Goal: Navigation & Orientation: Find specific page/section

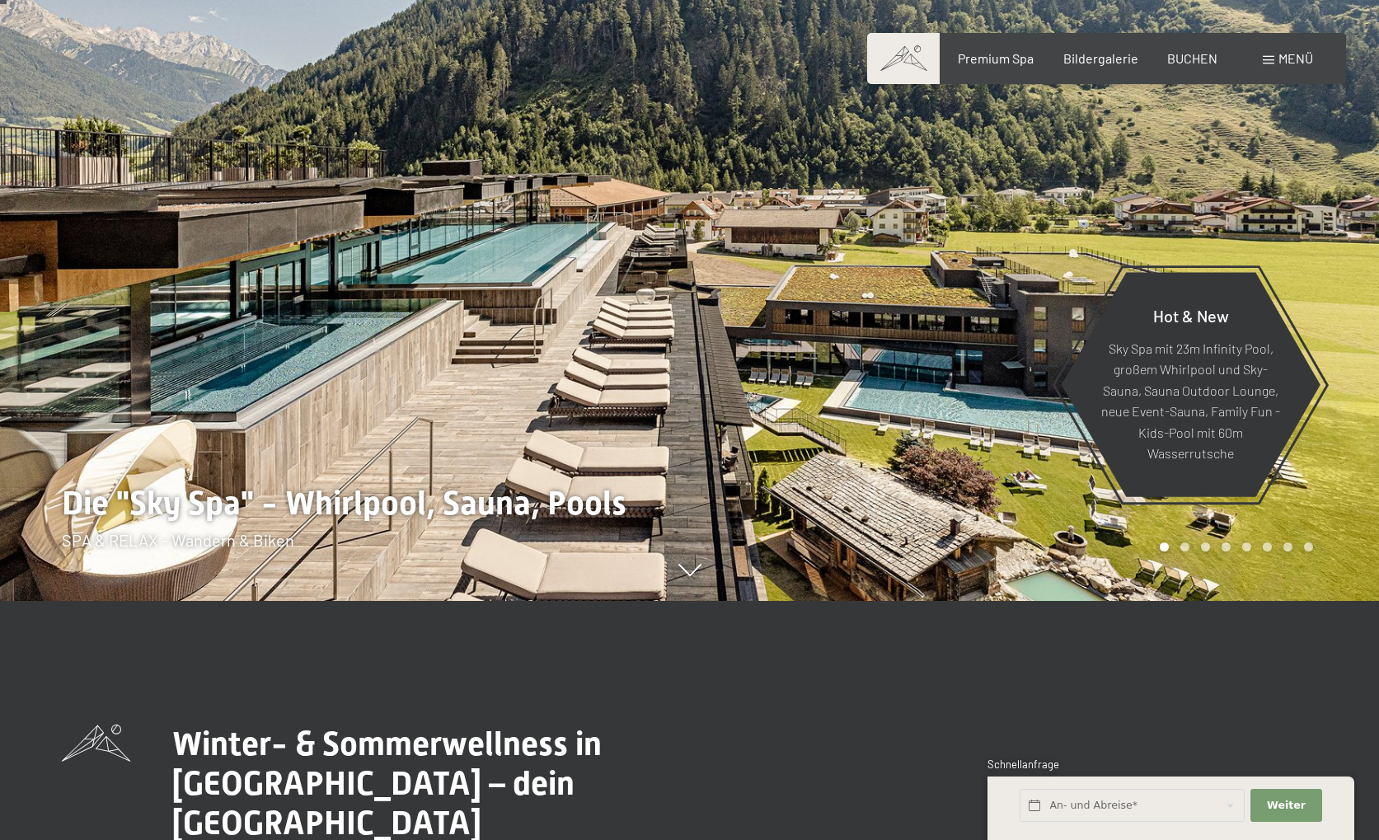
scroll to position [321, 0]
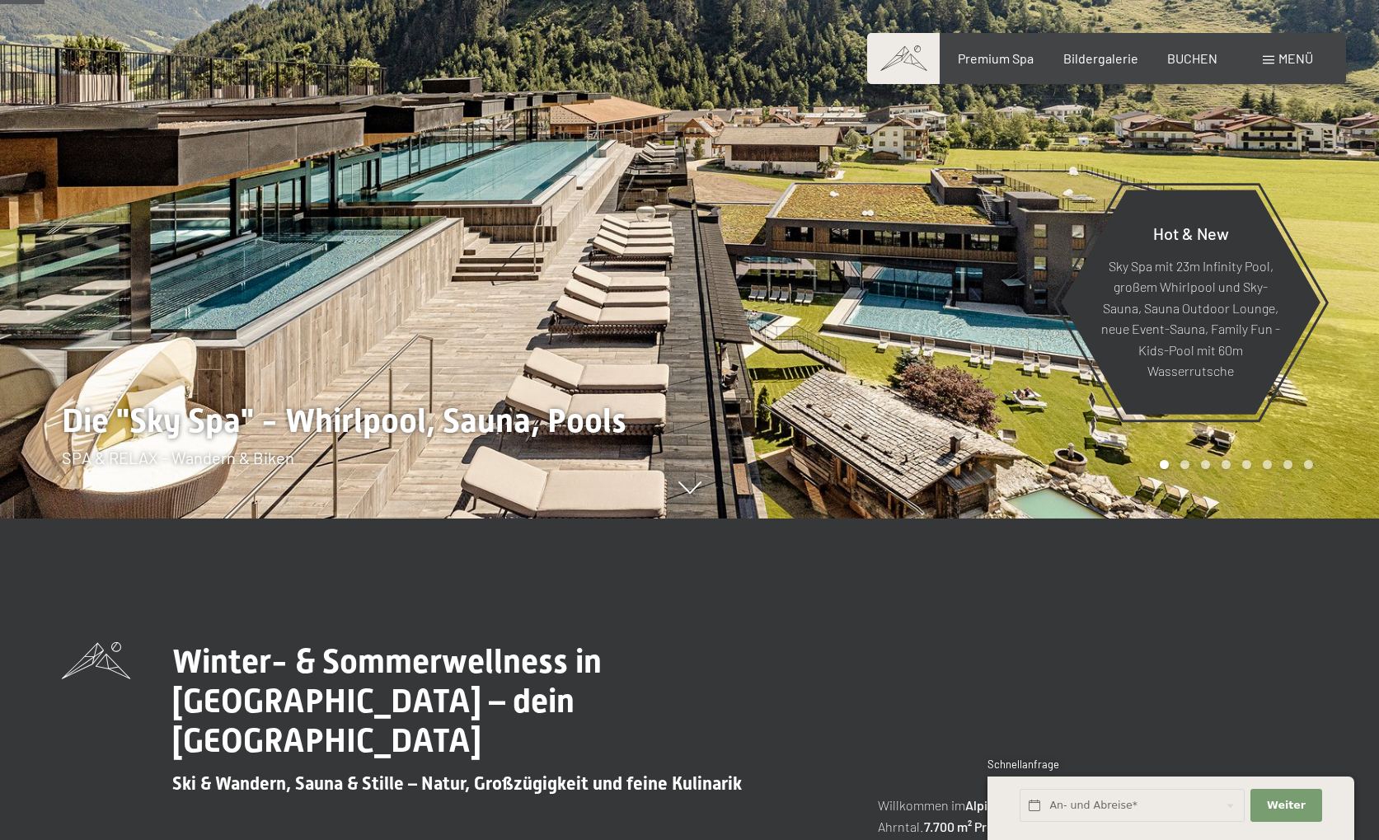
click at [1178, 463] on div "Carousel Pagination" at bounding box center [1233, 464] width 159 height 9
click at [1190, 466] on div "Carousel Pagination" at bounding box center [1233, 464] width 159 height 9
click at [1184, 466] on div "Carousel Page 2" at bounding box center [1184, 464] width 9 height 9
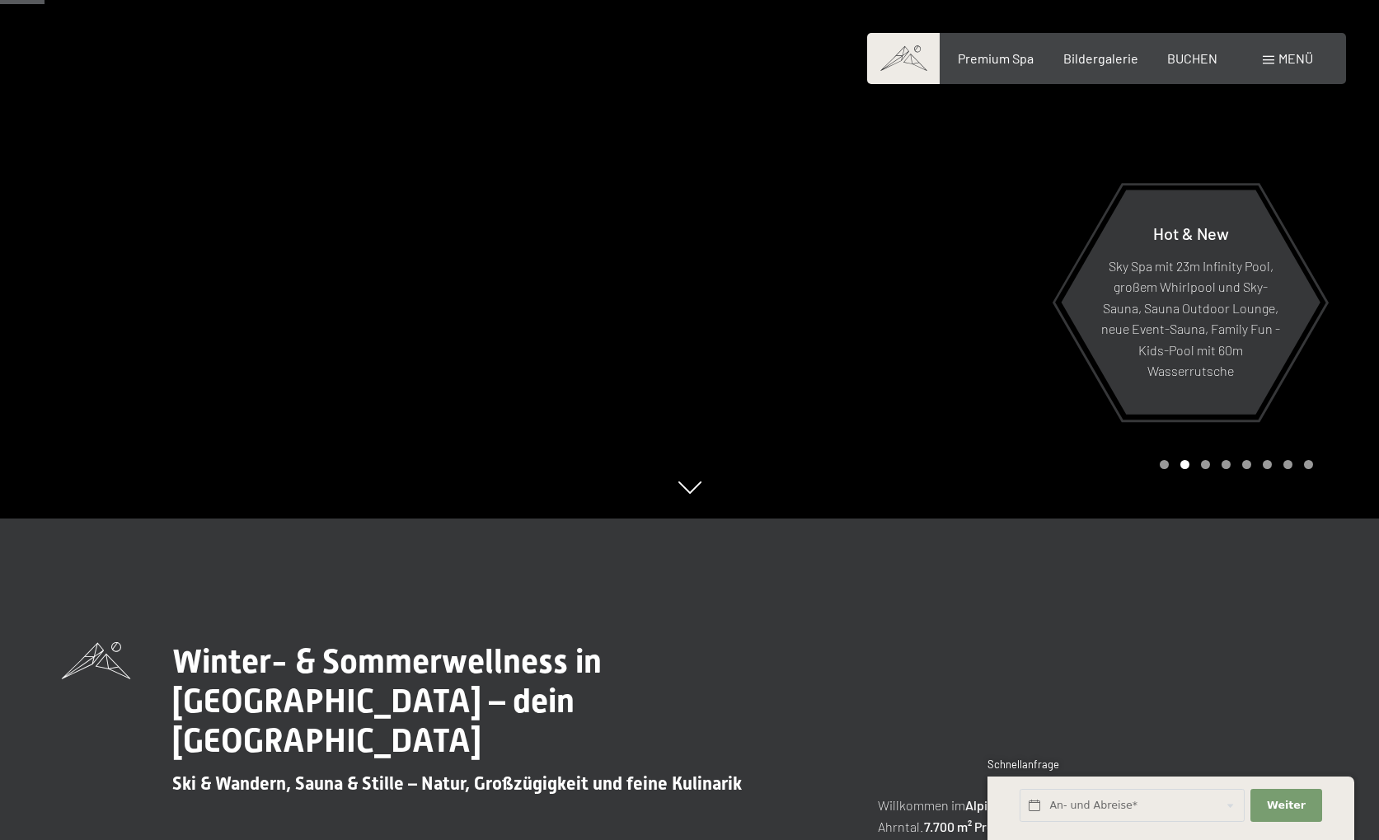
click at [1207, 466] on div "Carousel Page 3" at bounding box center [1205, 464] width 9 height 9
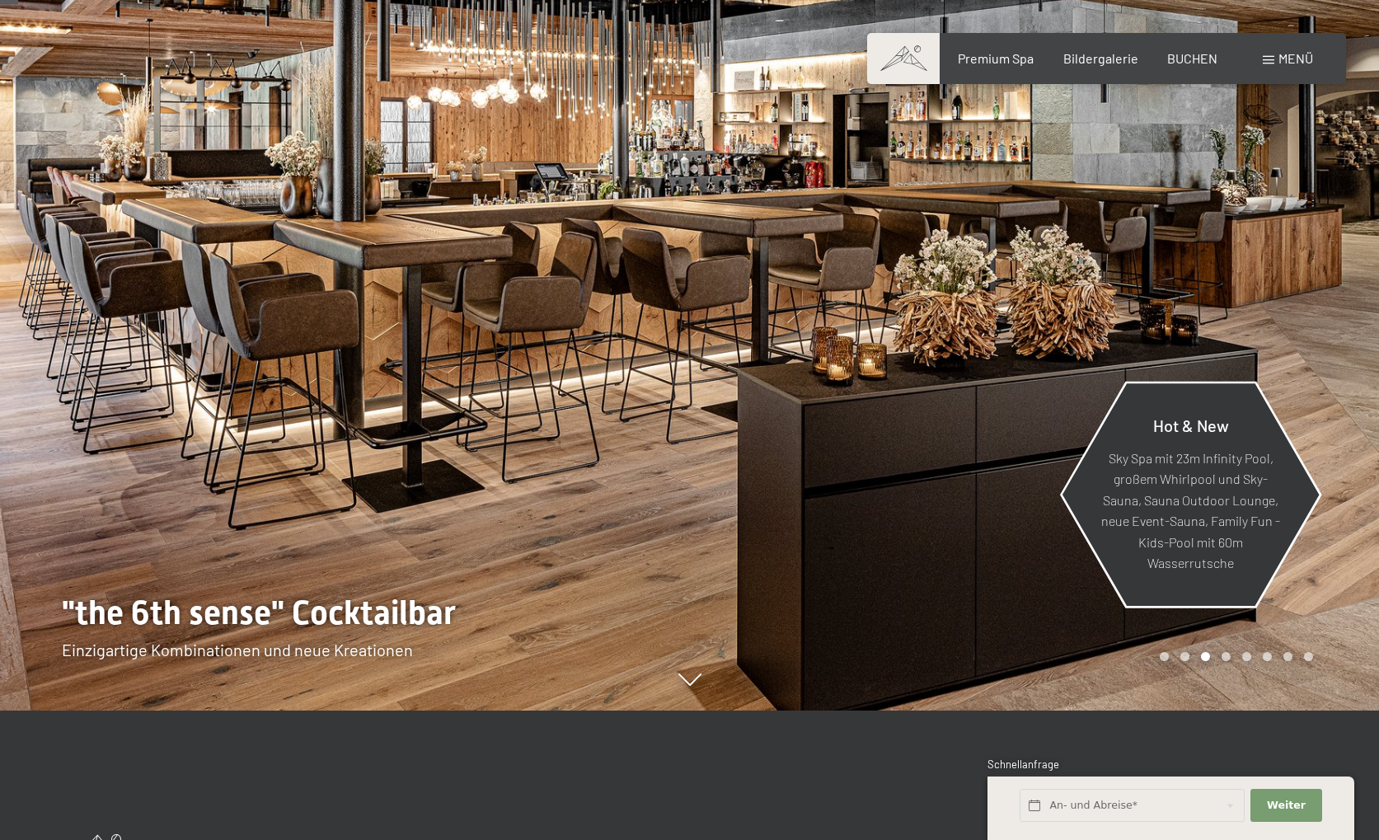
scroll to position [133, 0]
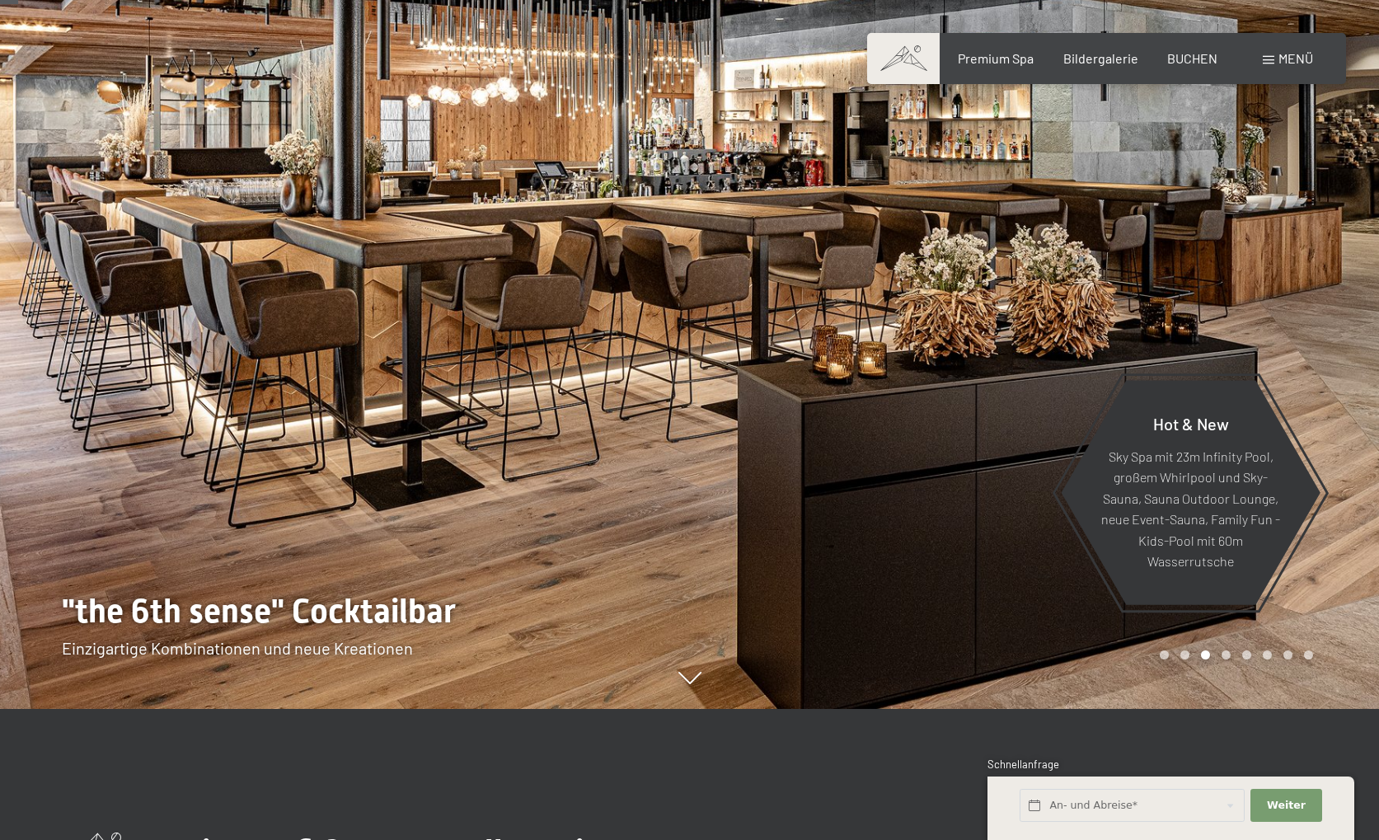
click at [1248, 653] on div "Carousel Page 5" at bounding box center [1246, 654] width 9 height 9
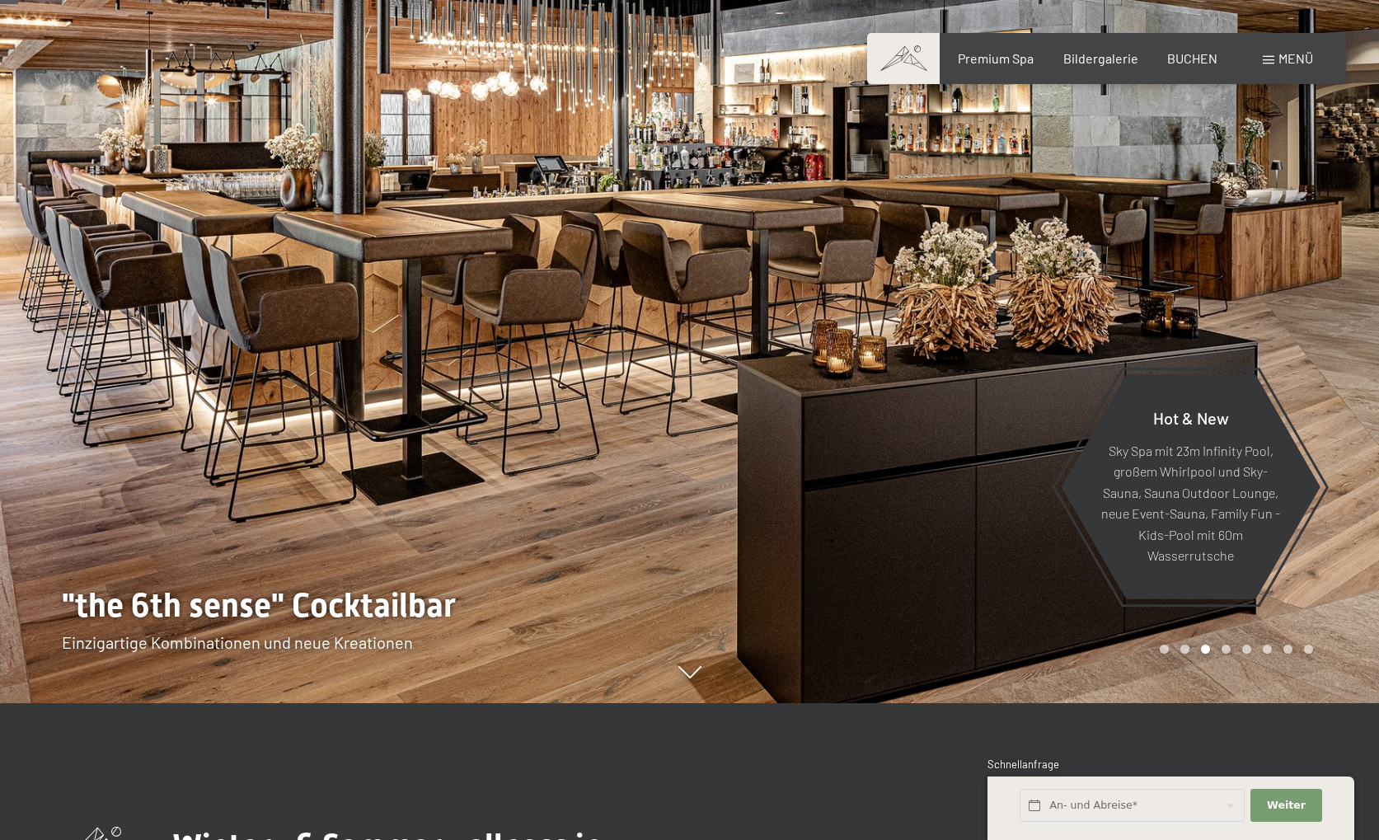
scroll to position [138, 0]
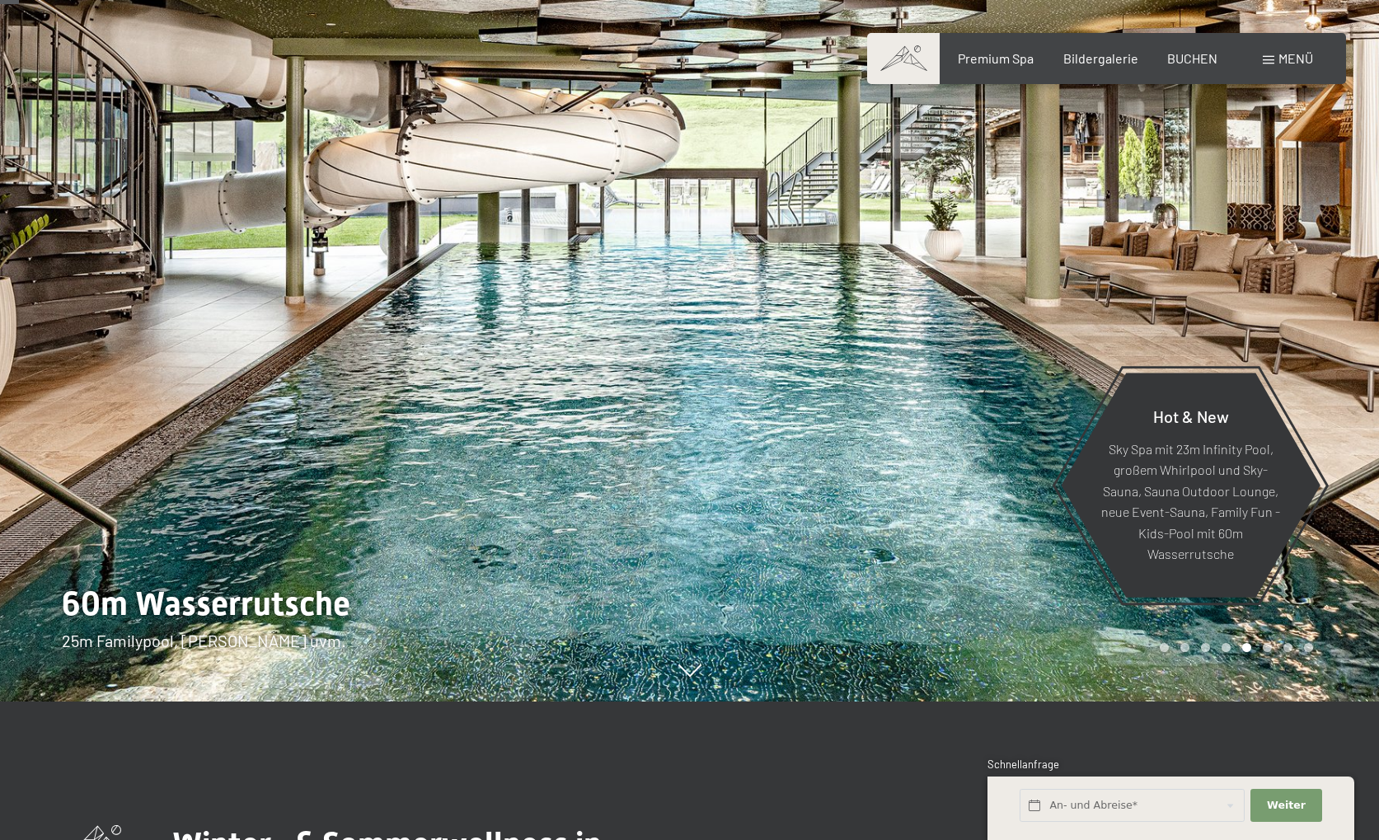
click at [1290, 61] on span "Menü" at bounding box center [1295, 58] width 35 height 16
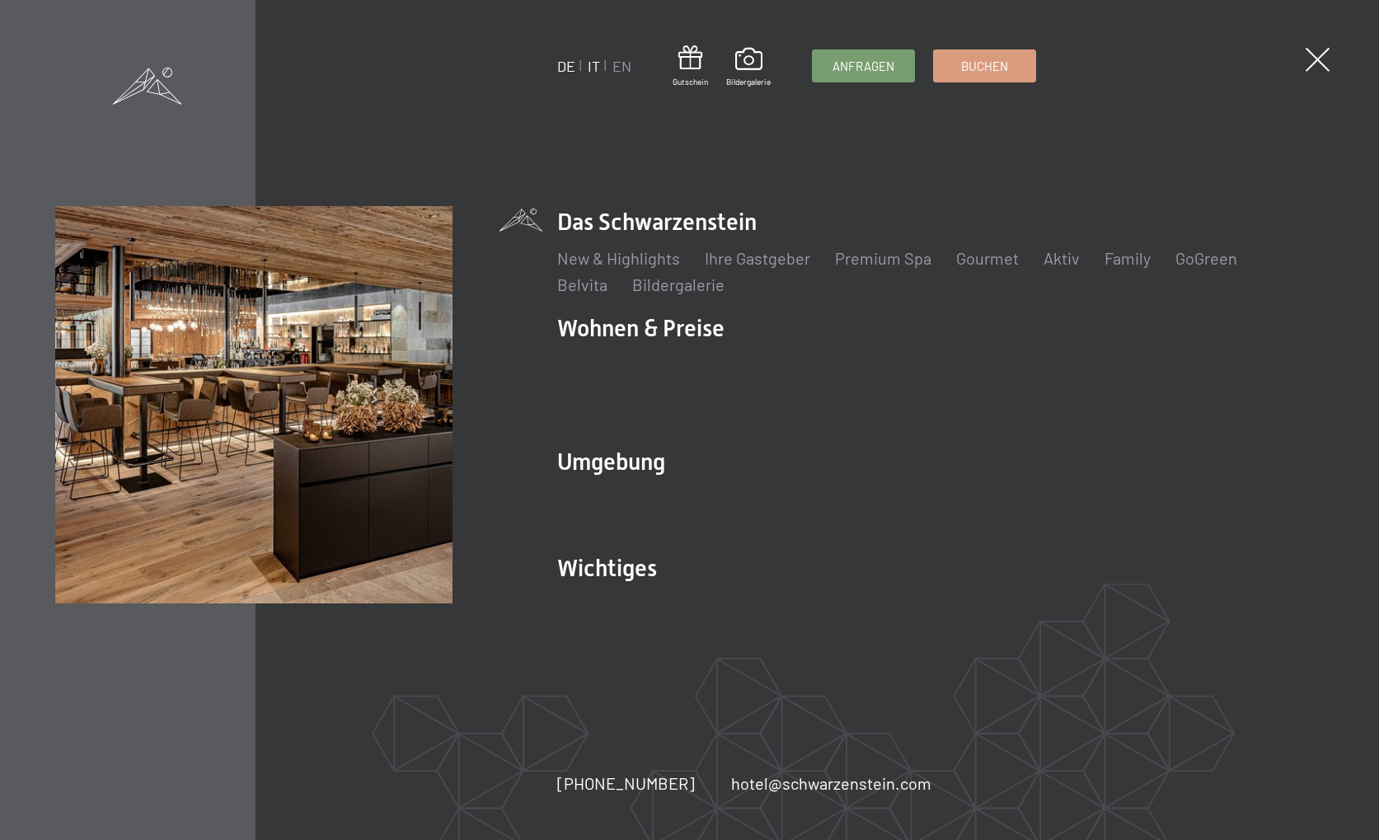
click at [588, 71] on link "IT" at bounding box center [594, 66] width 12 height 18
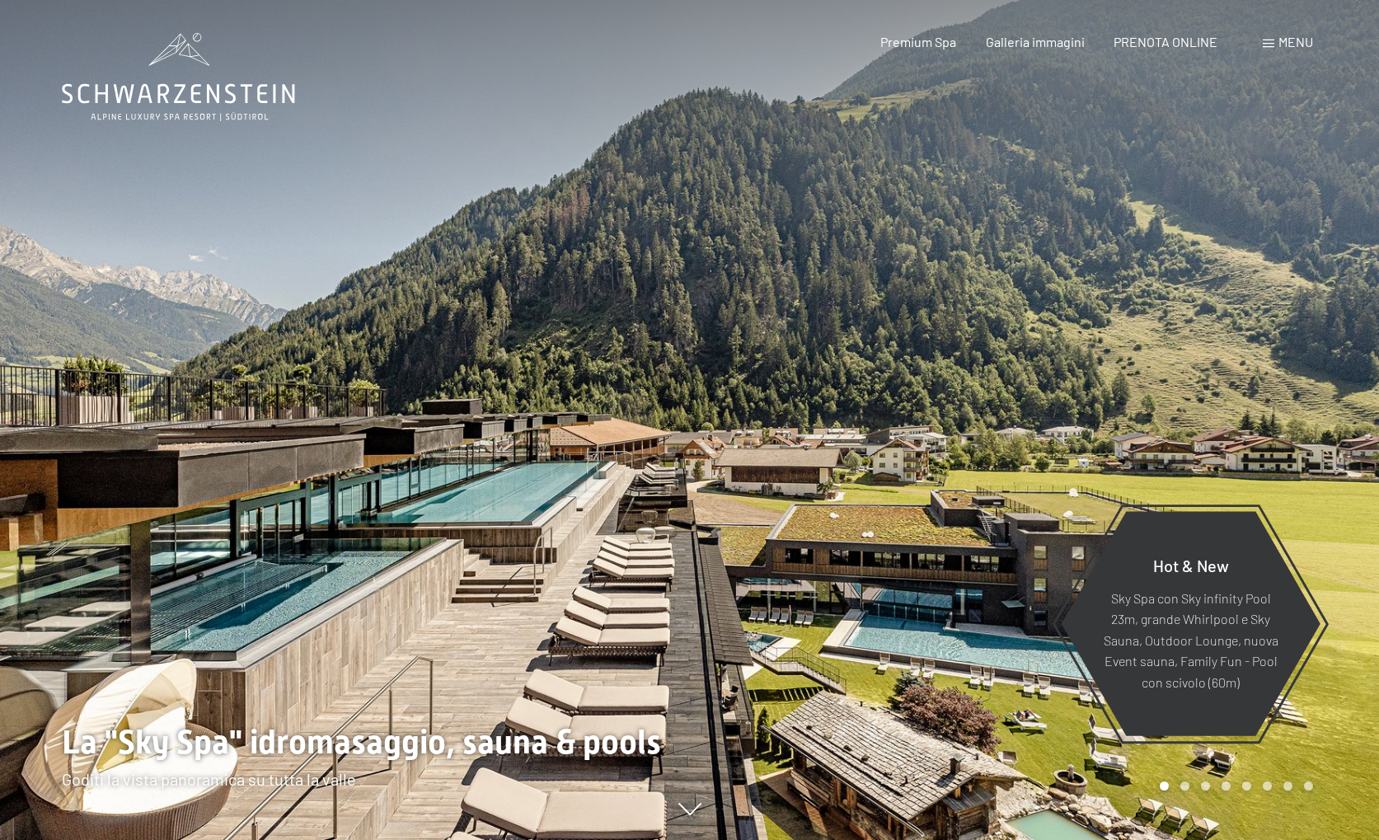
click at [1295, 44] on span "Menu" at bounding box center [1295, 42] width 35 height 16
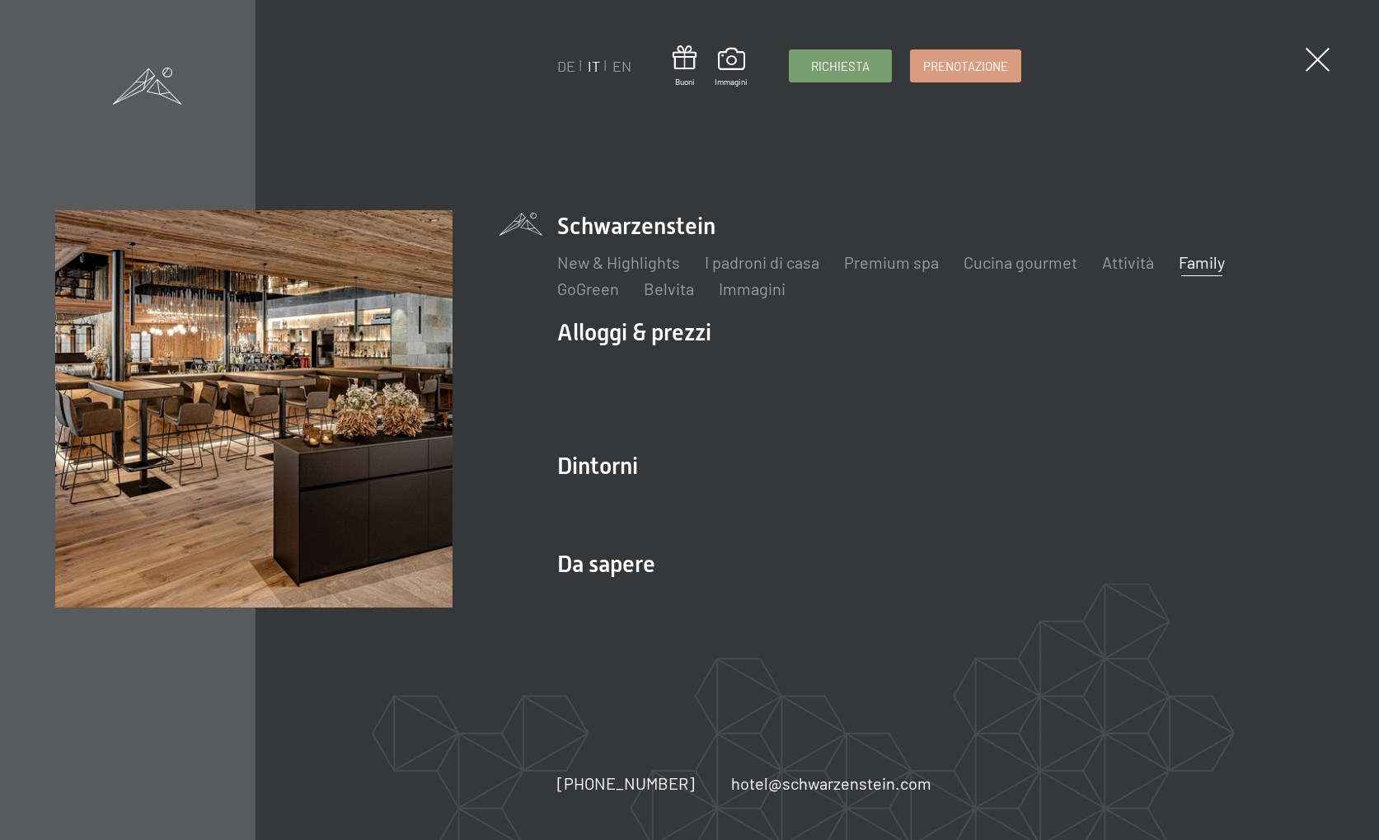
click at [1195, 265] on link "Family" at bounding box center [1201, 262] width 46 height 20
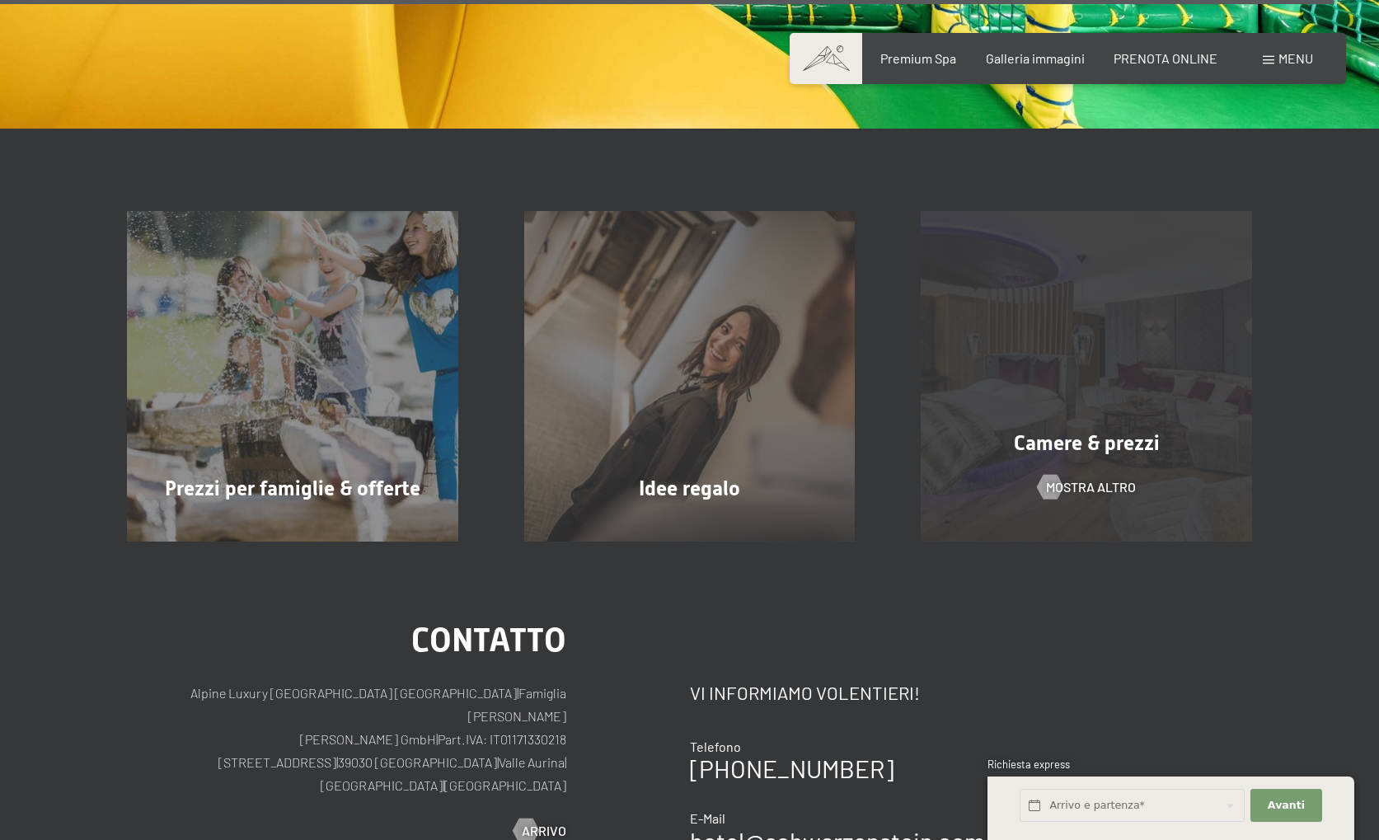
scroll to position [12496, 0]
